Goal: Complete application form

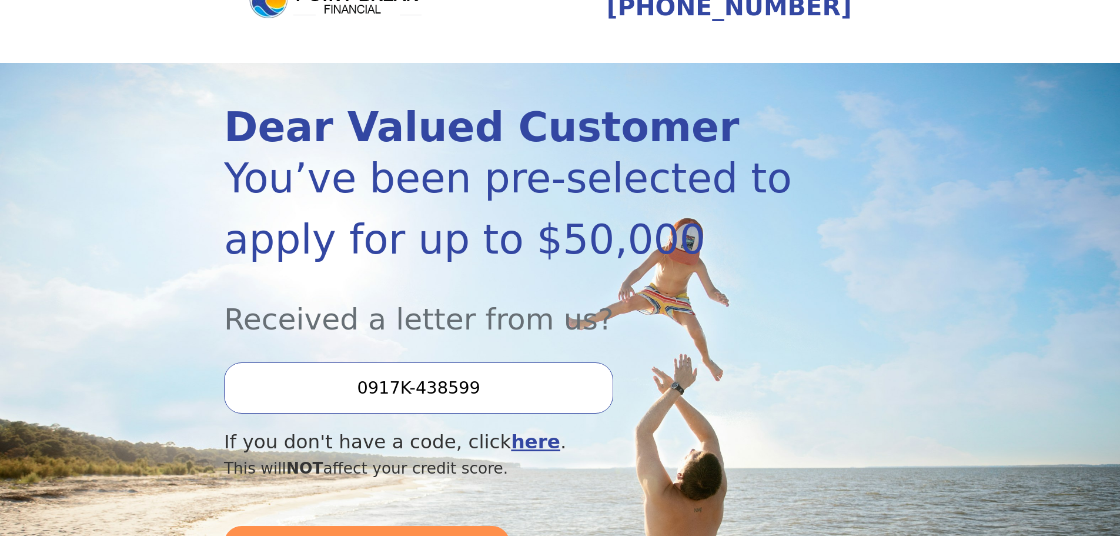
scroll to position [235, 0]
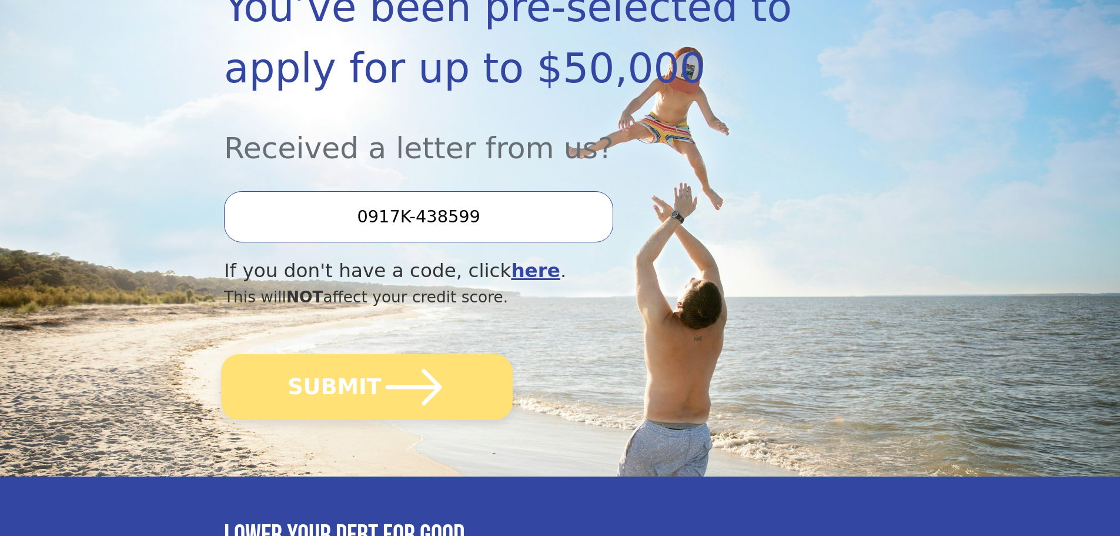
click at [395, 397] on icon "submit" at bounding box center [414, 387] width 65 height 65
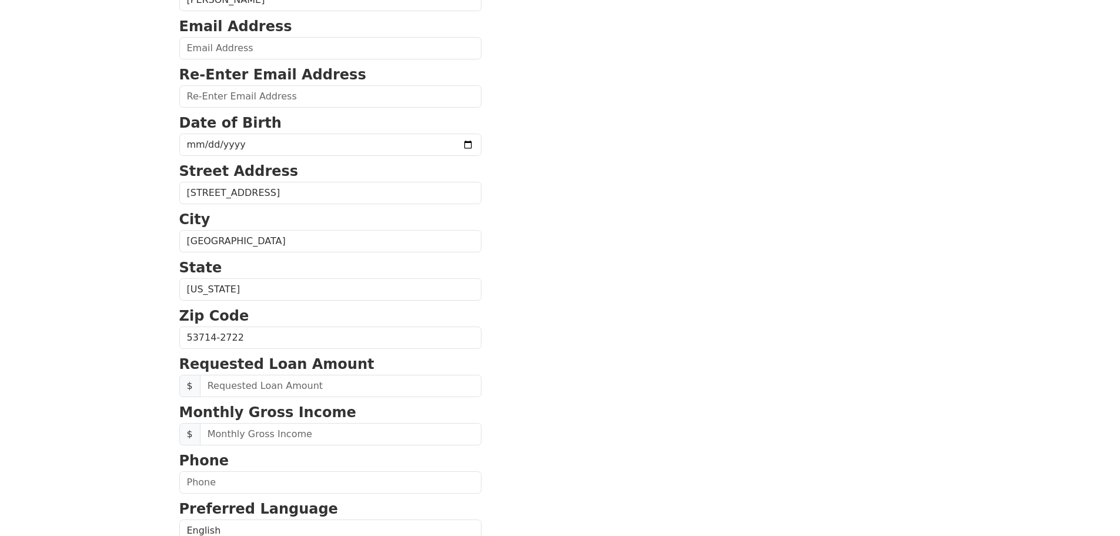
scroll to position [353, 0]
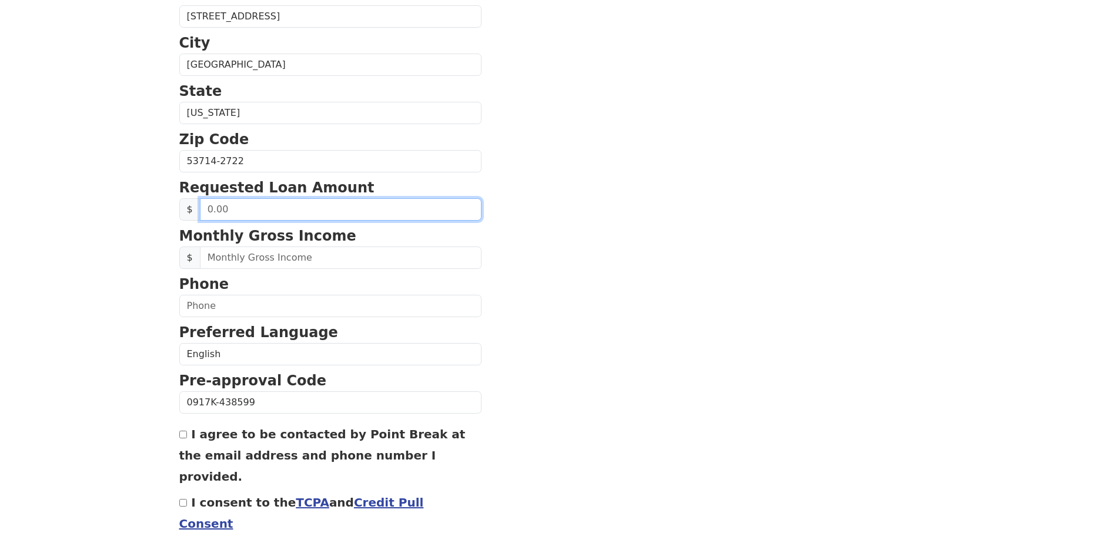
click at [243, 209] on input "text" at bounding box center [341, 209] width 282 height 22
drag, startPoint x: 240, startPoint y: 213, endPoint x: 162, endPoint y: 223, distance: 79.4
type input "50,000.00"
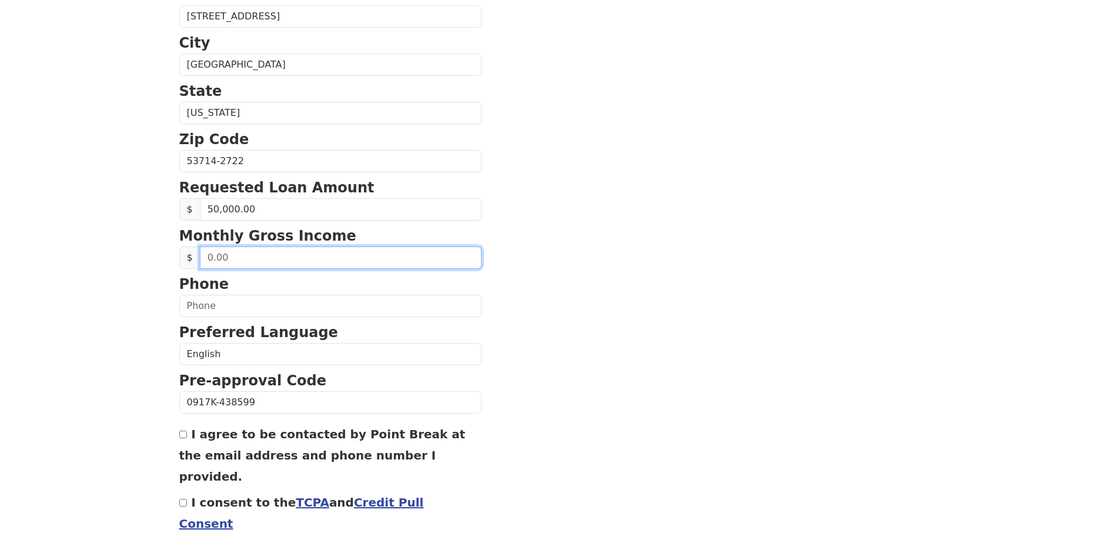
click at [236, 256] on input "text" at bounding box center [341, 257] width 282 height 22
type input "9.00"
click at [181, 436] on input "I agree to be contacted by Point Break at the email address and phone number I …" at bounding box center [183, 434] width 8 height 8
checkbox input "true"
click at [183, 499] on input "I consent to the TCPA and Credit Pull Consent" at bounding box center [183, 503] width 8 height 8
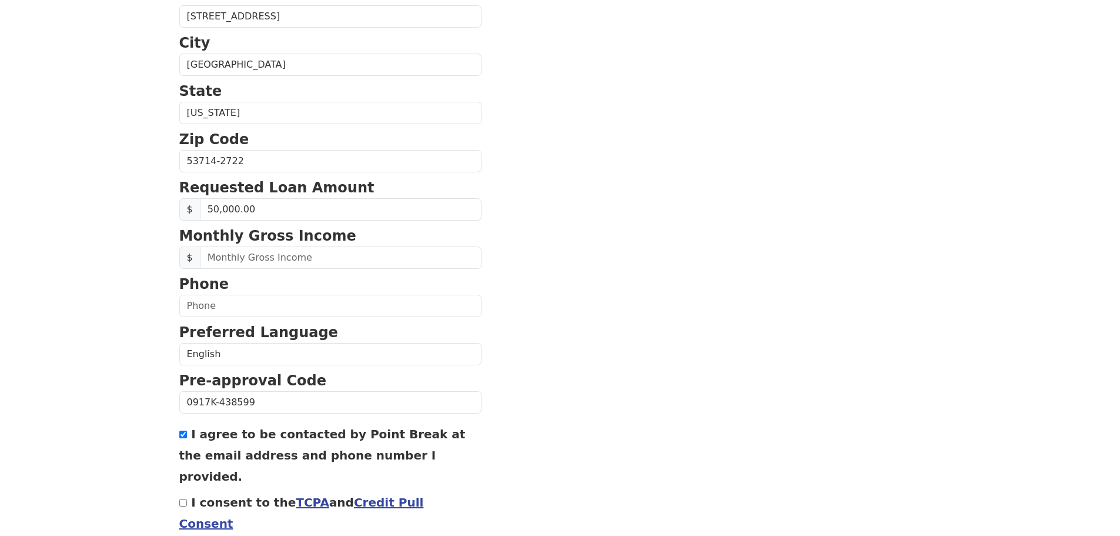
checkbox input "true"
click at [179, 435] on input "I agree to be contacted by Point Break at the email address and phone number I …" at bounding box center [183, 434] width 8 height 8
checkbox input "false"
click at [312, 260] on input "text" at bounding box center [341, 257] width 282 height 22
type input "7,681.00"
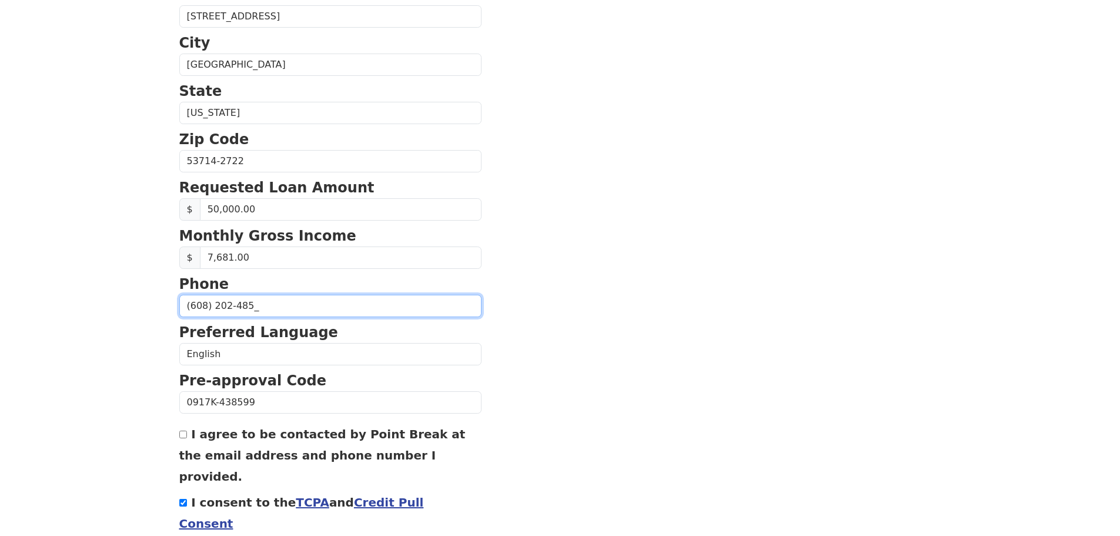
type input "[PHONE_NUMBER]"
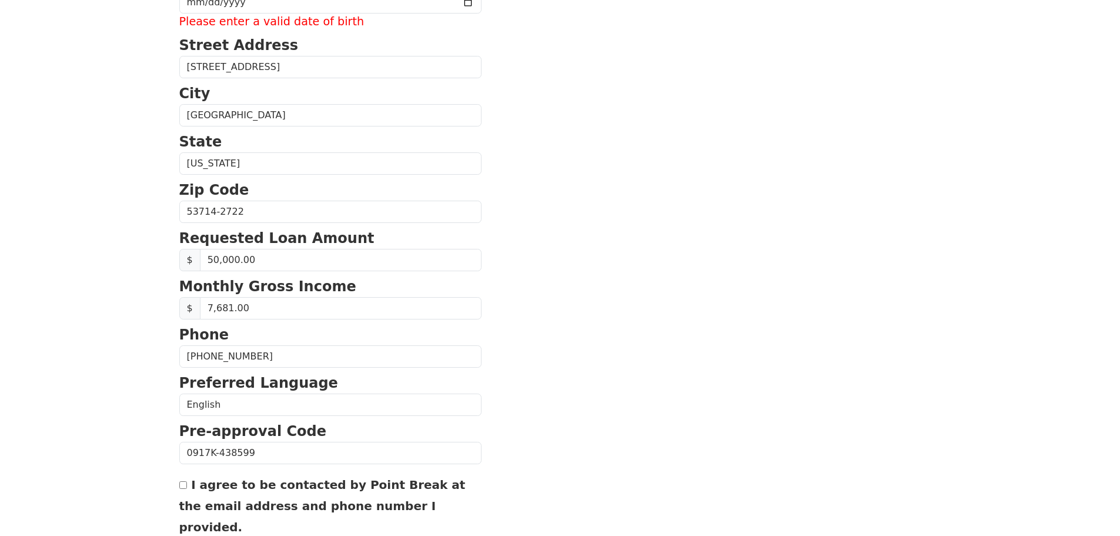
scroll to position [403, 0]
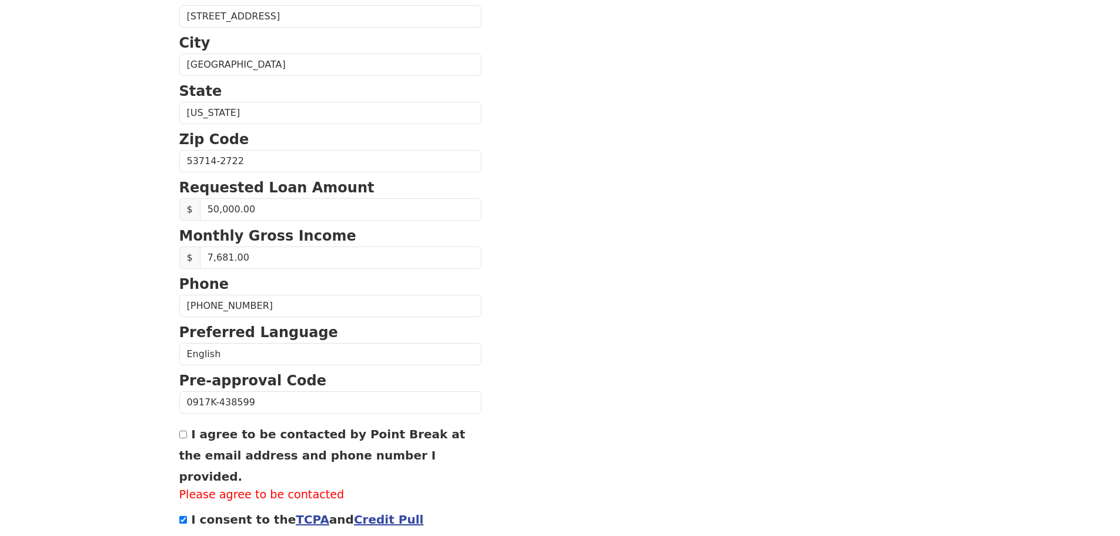
click at [185, 432] on input "I agree to be contacted by Point Break at the email address and phone number I …" at bounding box center [183, 434] width 8 height 8
checkbox input "true"
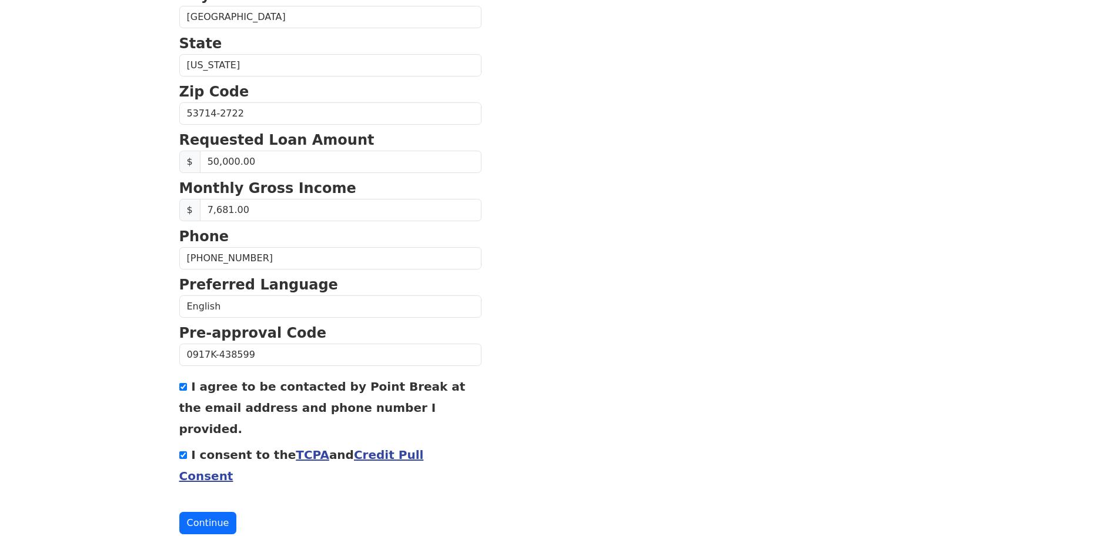
scroll to position [39, 0]
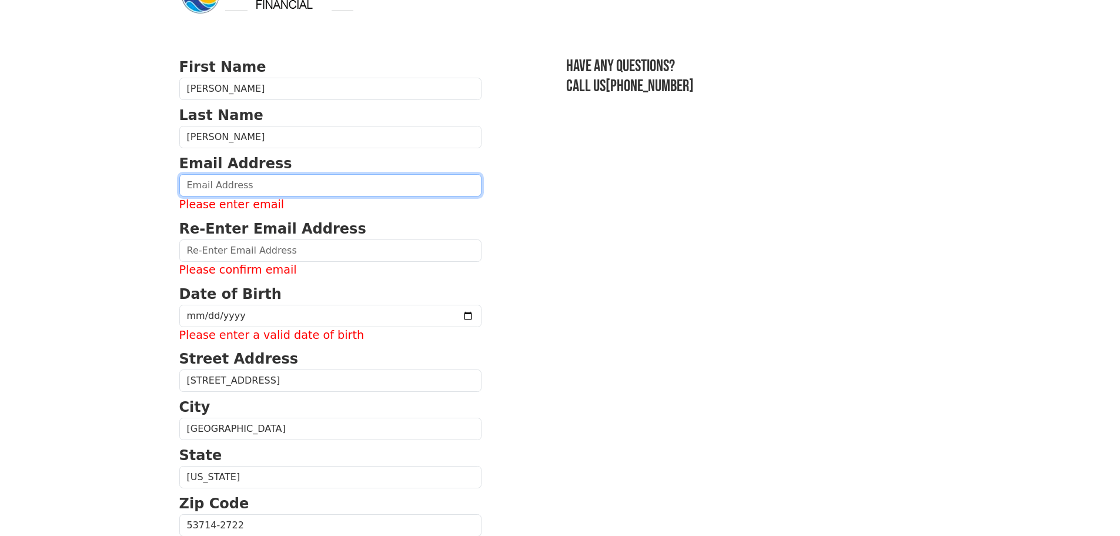
click at [251, 179] on input "email" at bounding box center [330, 185] width 302 height 22
type input "[EMAIL_ADDRESS][DOMAIN_NAME]"
type input "[PHONE_NUMBER]"
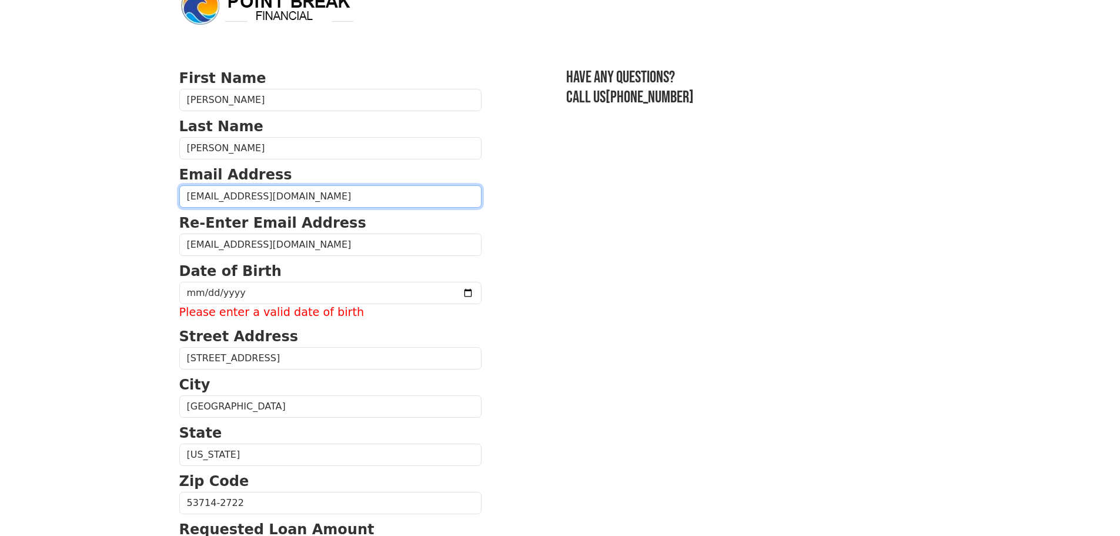
scroll to position [0, 0]
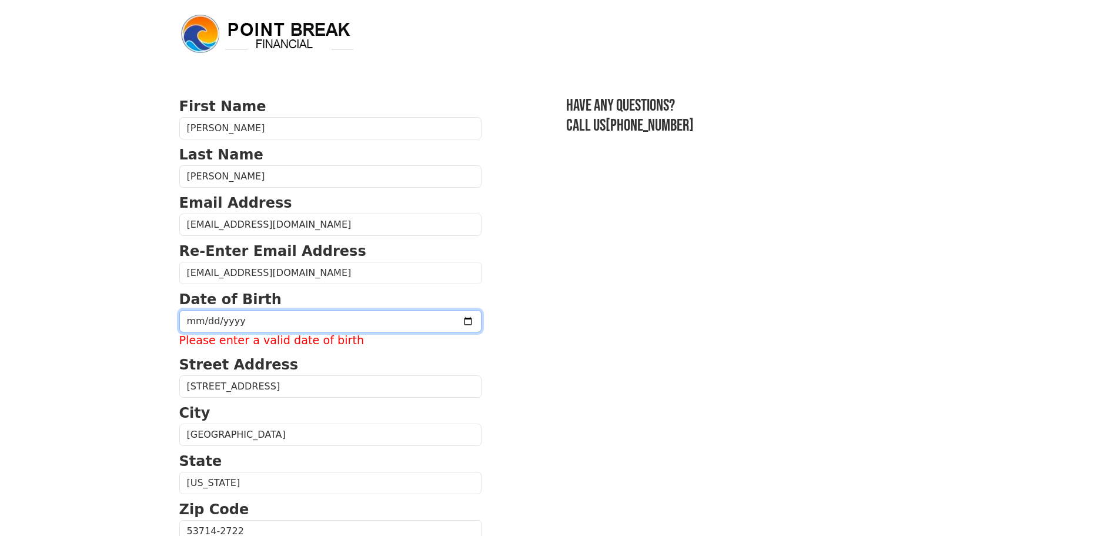
click at [228, 320] on input "date" at bounding box center [330, 321] width 302 height 22
type input "0198-08-13"
type input "[DATE]"
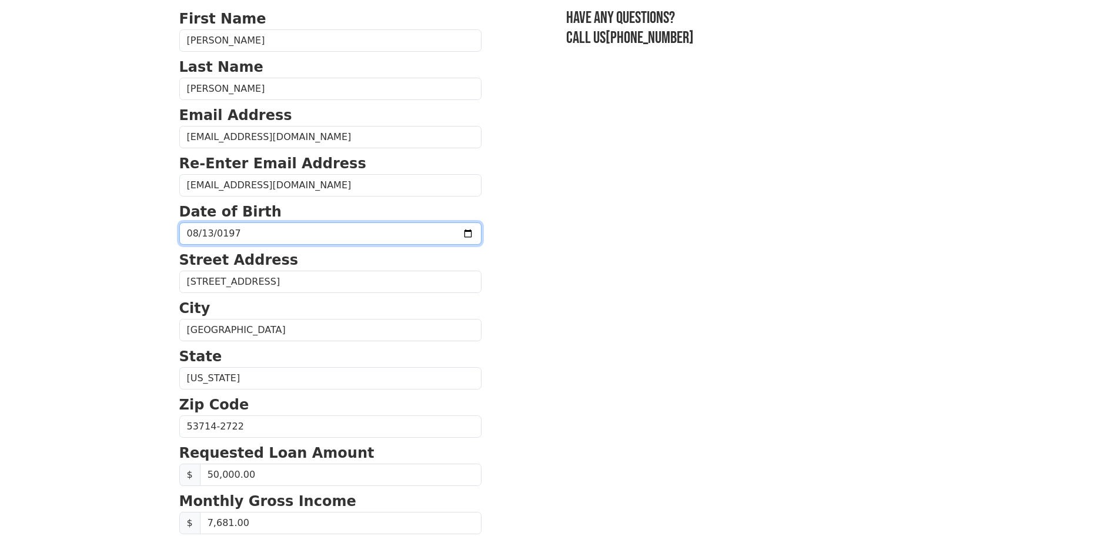
scroll to position [400, 0]
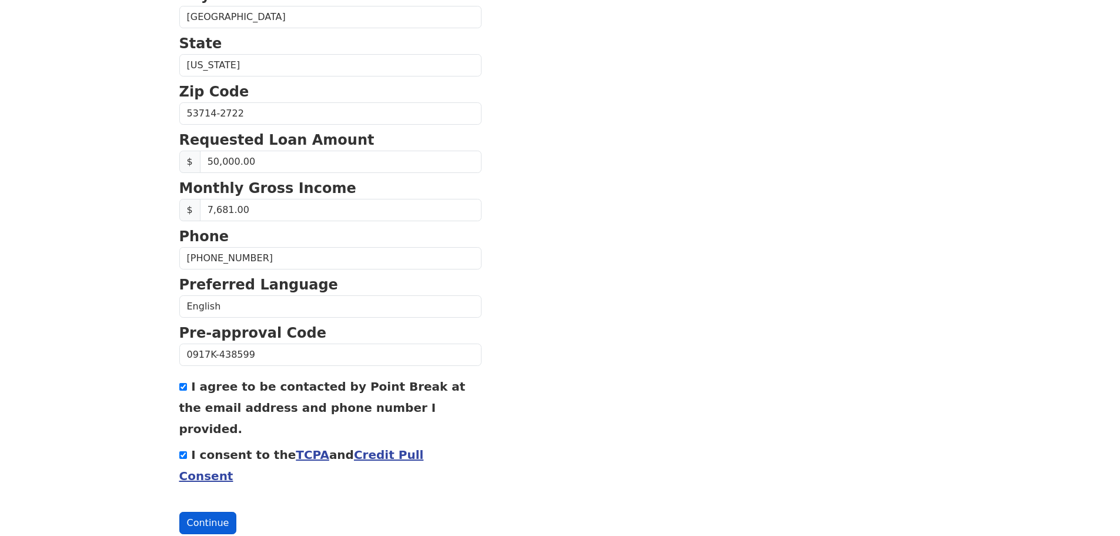
click at [219, 512] on button "Continue" at bounding box center [208, 523] width 58 height 22
